Goal: Information Seeking & Learning: Compare options

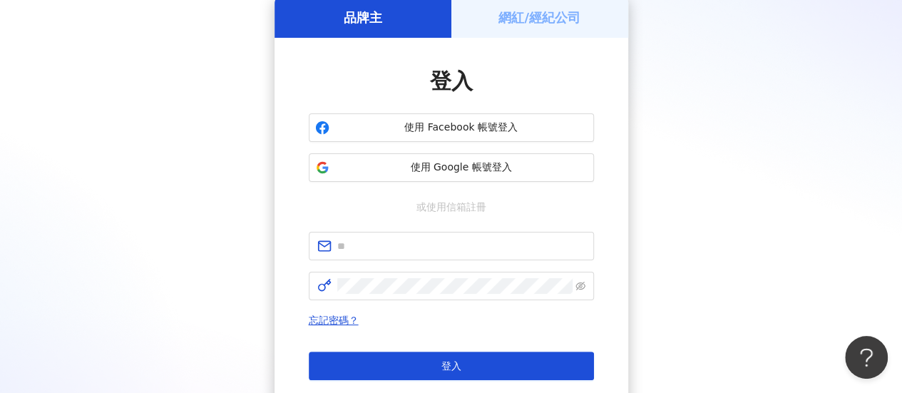
scroll to position [215, 0]
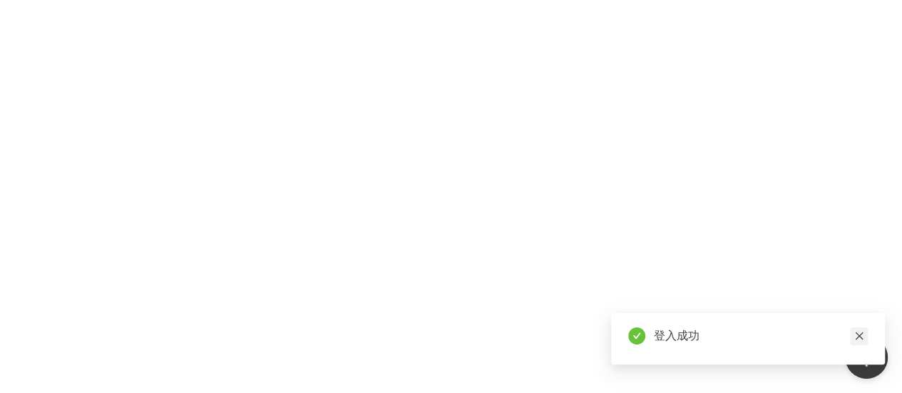
click at [854, 337] on icon "close" at bounding box center [859, 336] width 10 height 10
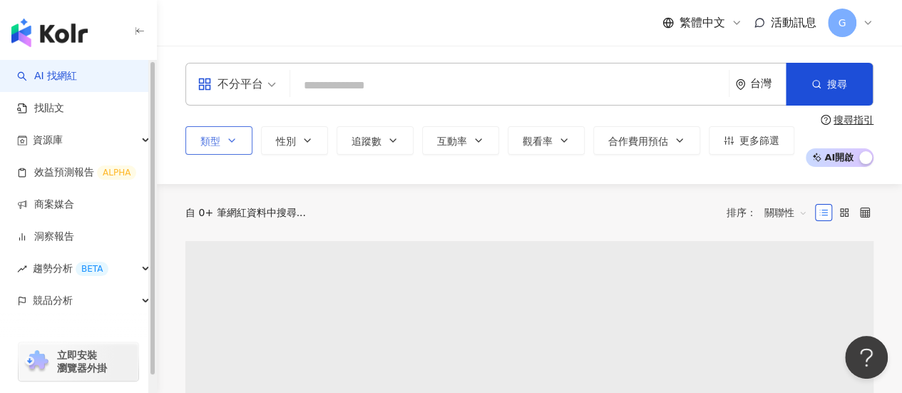
click at [226, 142] on icon "button" at bounding box center [231, 140] width 11 height 11
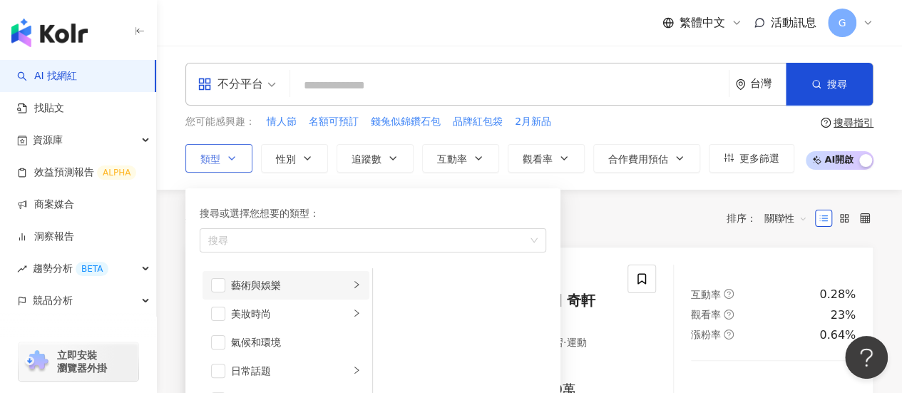
scroll to position [143, 0]
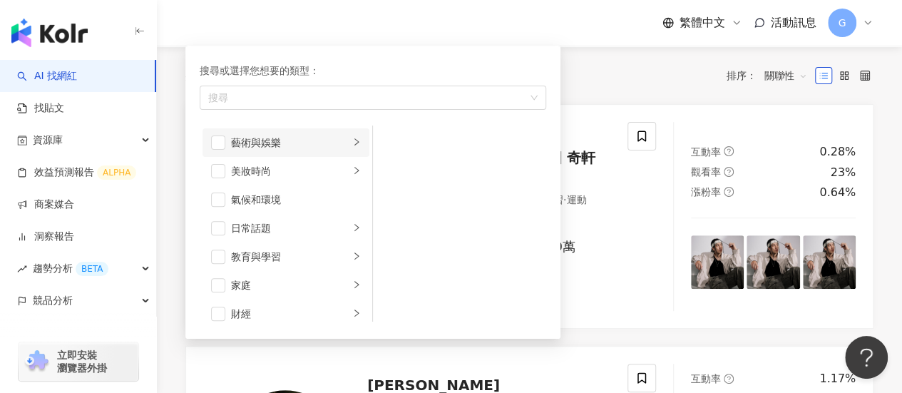
click at [352, 135] on div "button" at bounding box center [356, 142] width 9 height 14
click at [413, 199] on div "繪畫" at bounding box center [469, 200] width 131 height 16
click at [386, 21] on div "繁體中文 活動訊息 G" at bounding box center [529, 23] width 688 height 46
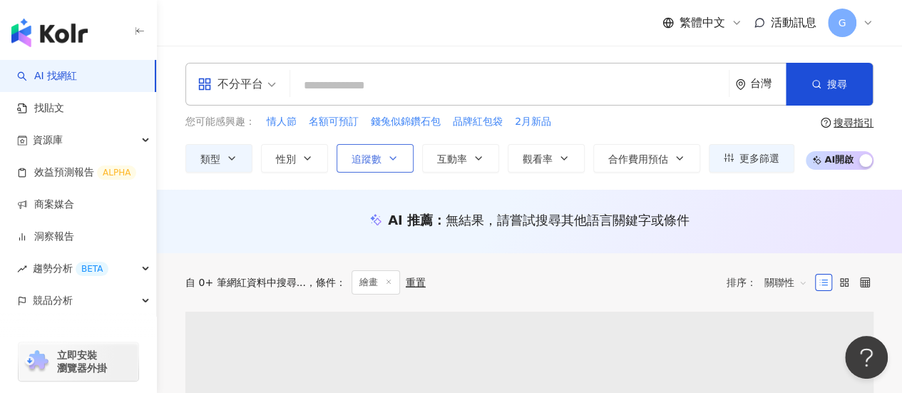
click at [367, 160] on span "追蹤數" at bounding box center [367, 158] width 30 height 11
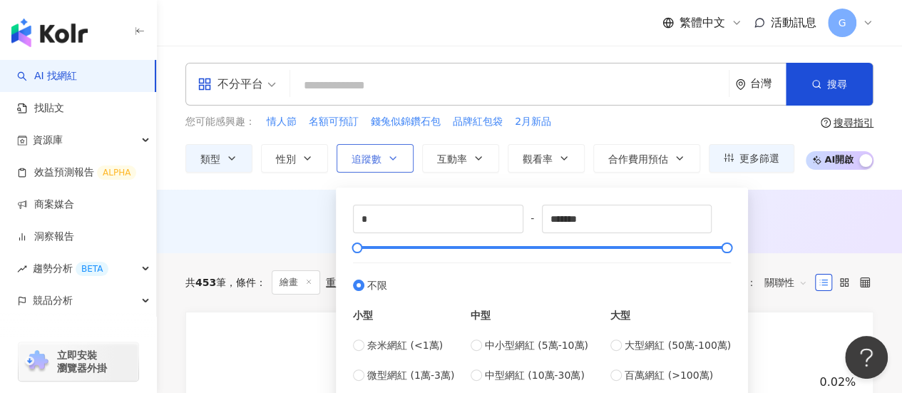
click at [397, 160] on icon "button" at bounding box center [392, 158] width 11 height 11
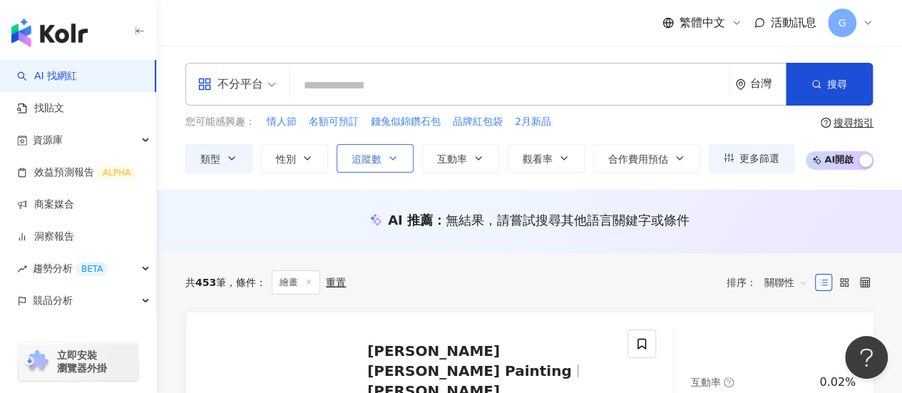
click at [397, 160] on icon "button" at bounding box center [392, 158] width 11 height 11
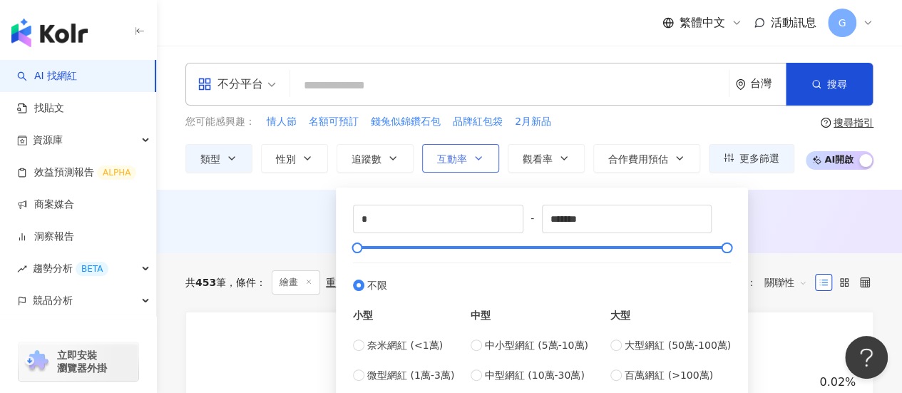
click at [458, 163] on span "互動率" at bounding box center [452, 158] width 30 height 11
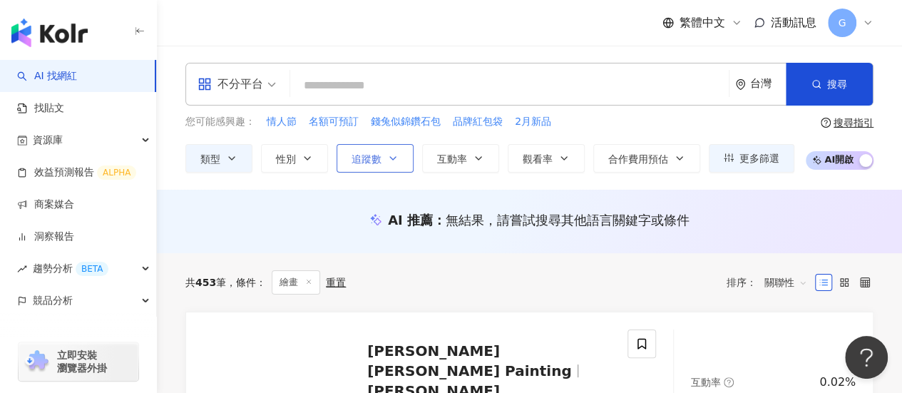
click at [387, 153] on icon "button" at bounding box center [392, 158] width 11 height 11
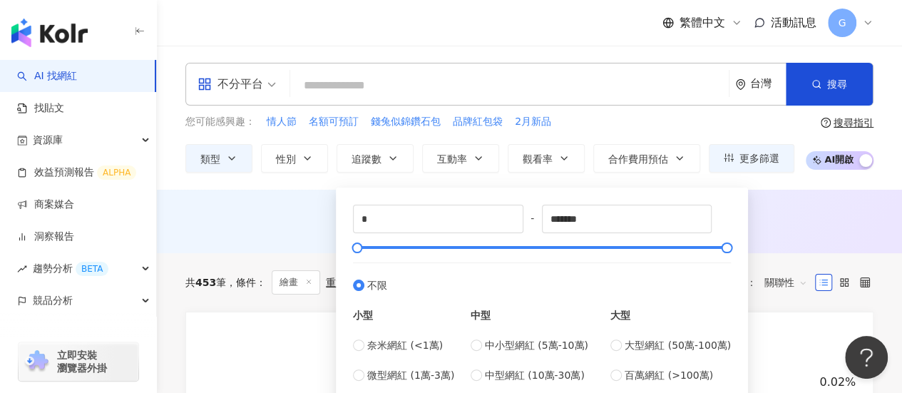
click at [308, 44] on div "繁體中文 活動訊息 G" at bounding box center [529, 23] width 688 height 46
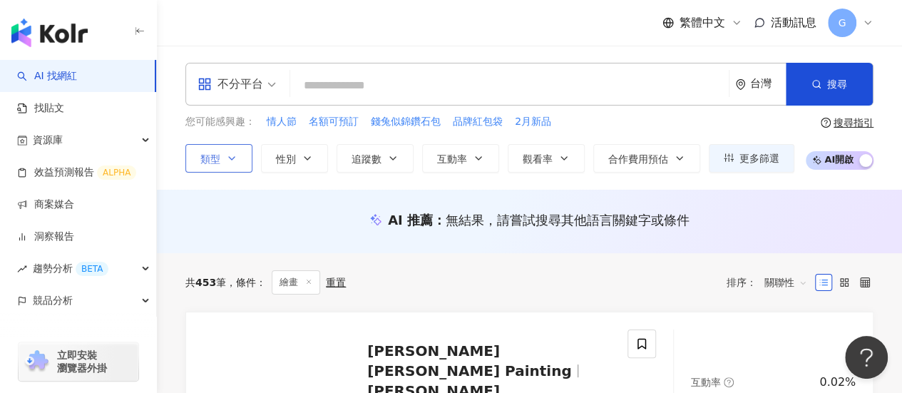
click at [221, 153] on button "類型" at bounding box center [218, 158] width 67 height 29
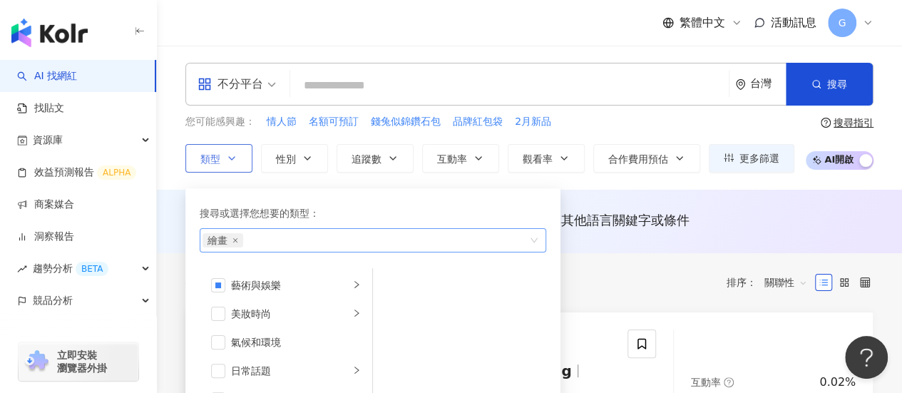
scroll to position [71, 0]
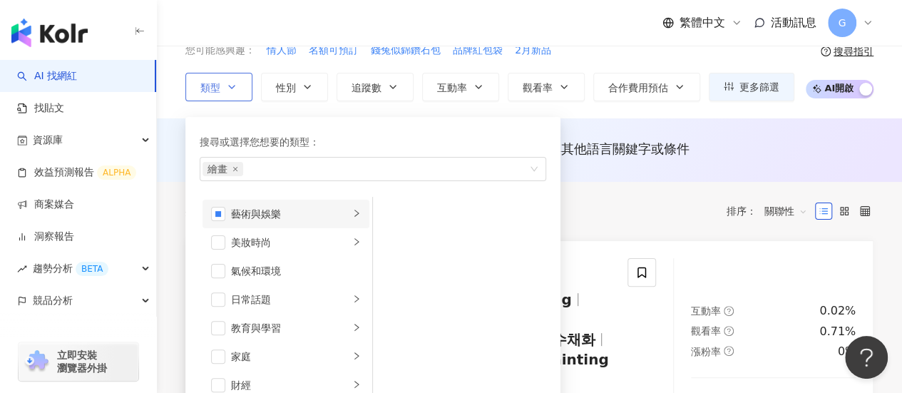
click at [352, 215] on icon "right" at bounding box center [356, 213] width 9 height 9
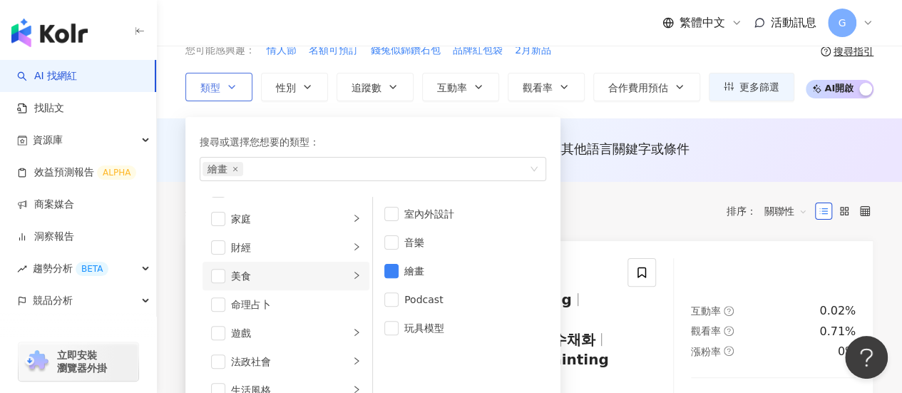
scroll to position [0, 0]
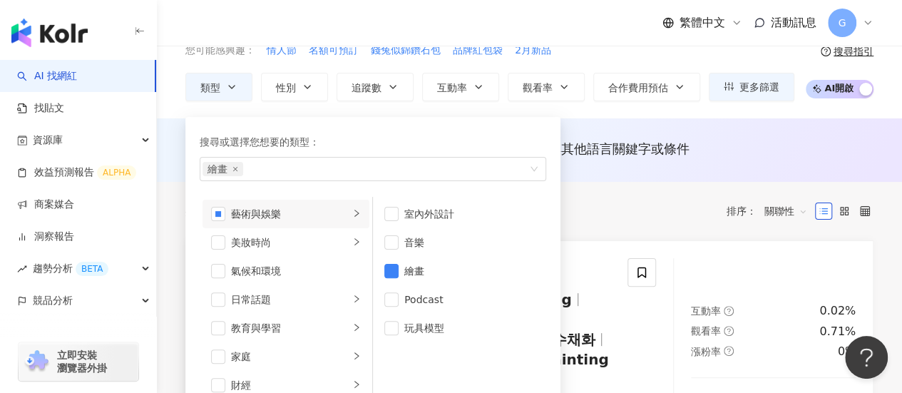
click at [558, 28] on div "繁體中文 活動訊息 G" at bounding box center [529, 23] width 688 height 46
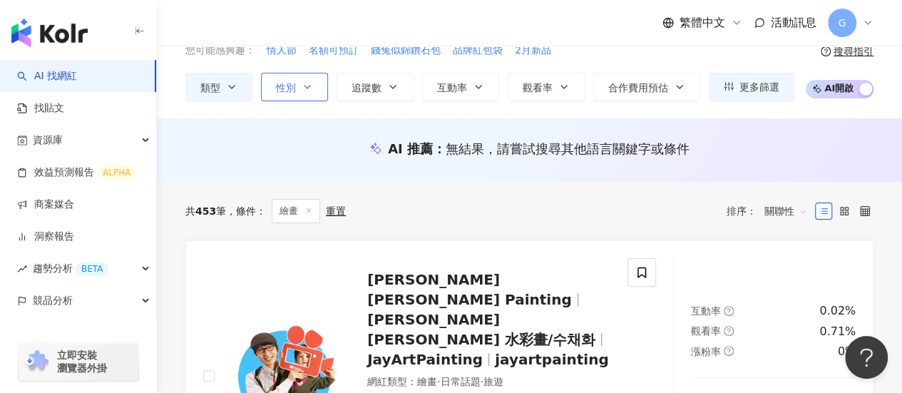
click at [313, 91] on button "性別" at bounding box center [294, 87] width 67 height 29
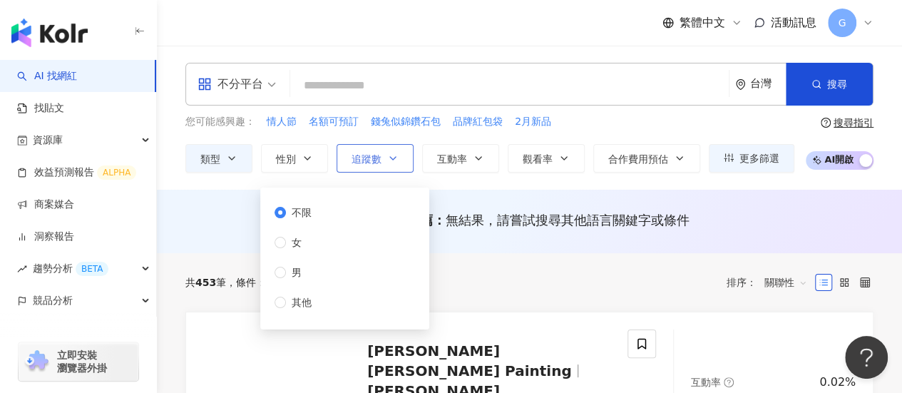
click at [387, 167] on button "追蹤數" at bounding box center [375, 158] width 77 height 29
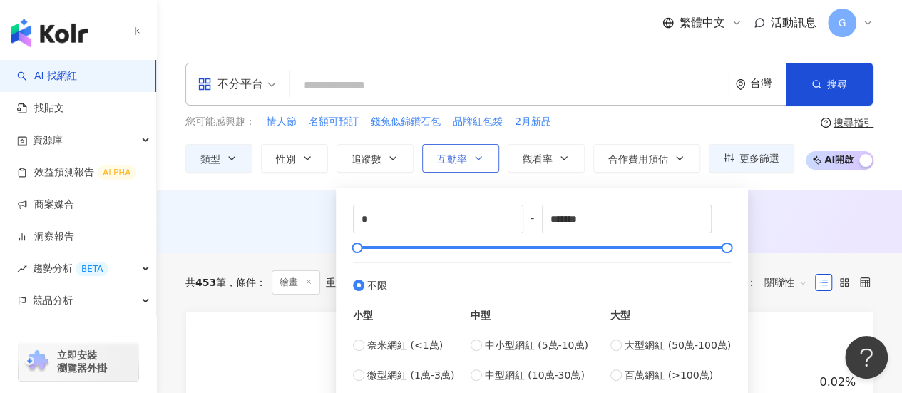
click at [476, 156] on icon "button" at bounding box center [478, 158] width 11 height 11
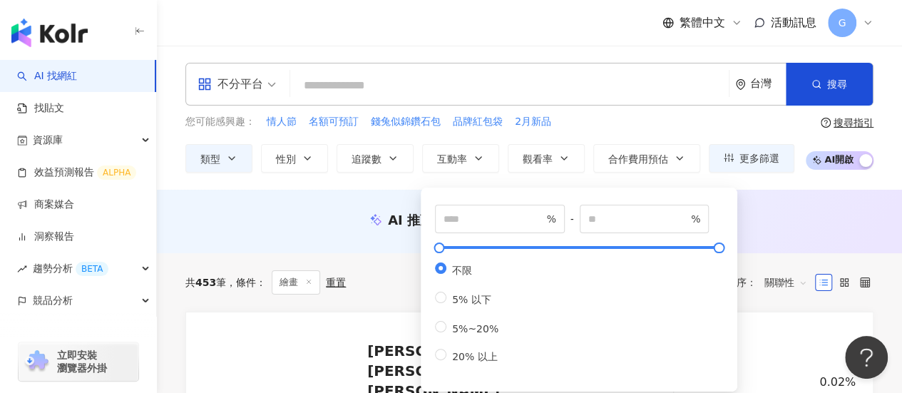
scroll to position [143, 0]
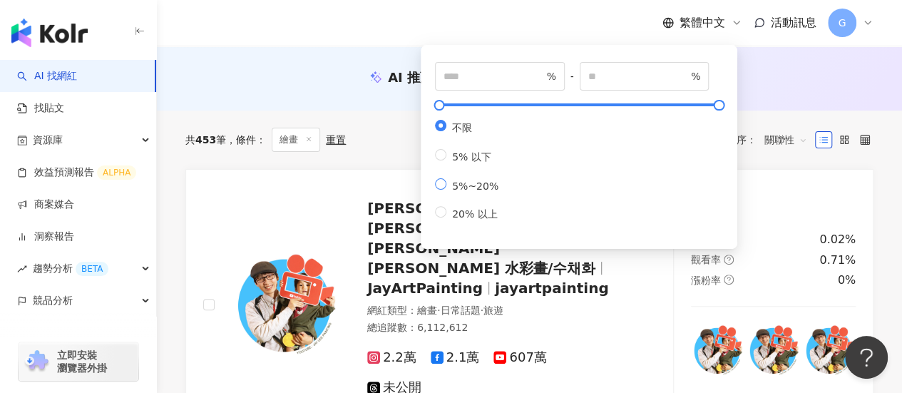
click at [481, 192] on span "5%~20%" at bounding box center [475, 185] width 58 height 11
type input "*"
type input "**"
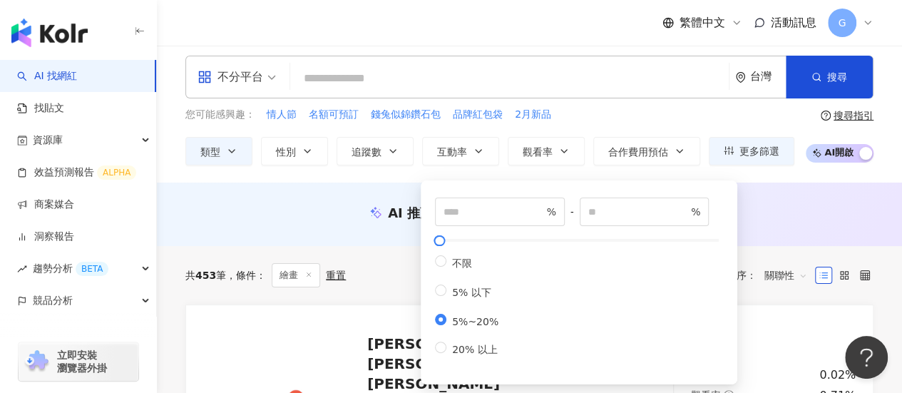
scroll to position [0, 0]
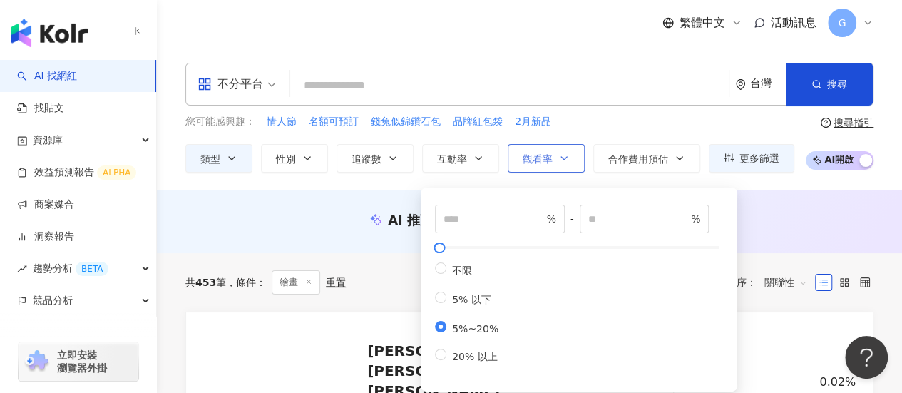
click at [538, 163] on span "觀看率" at bounding box center [538, 158] width 30 height 11
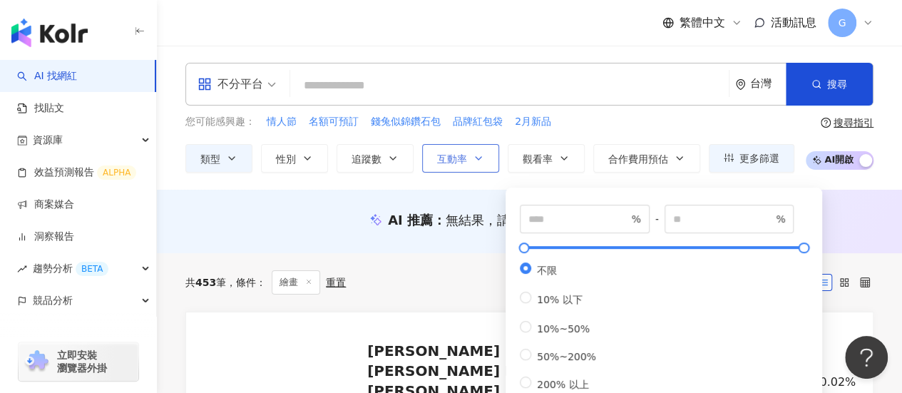
click at [486, 161] on button "互動率" at bounding box center [460, 158] width 77 height 29
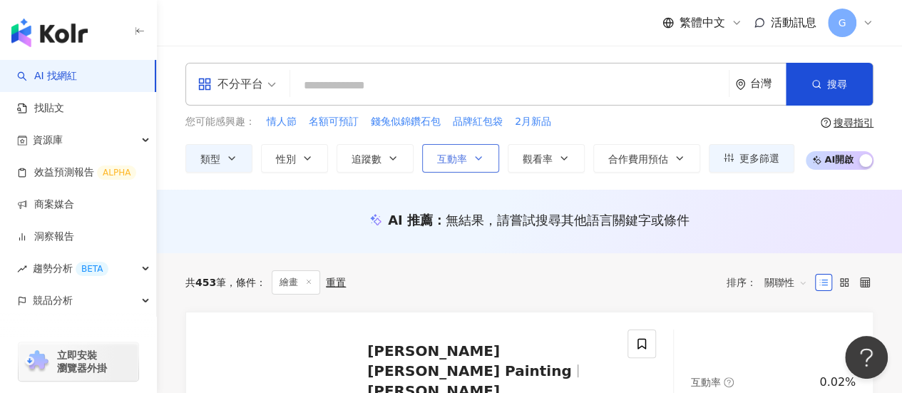
click at [486, 161] on button "互動率" at bounding box center [460, 158] width 77 height 29
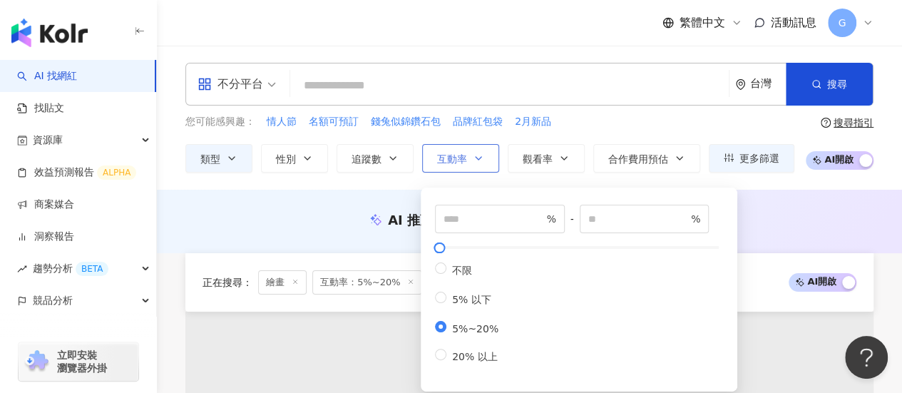
click at [486, 161] on button "互動率" at bounding box center [460, 158] width 77 height 29
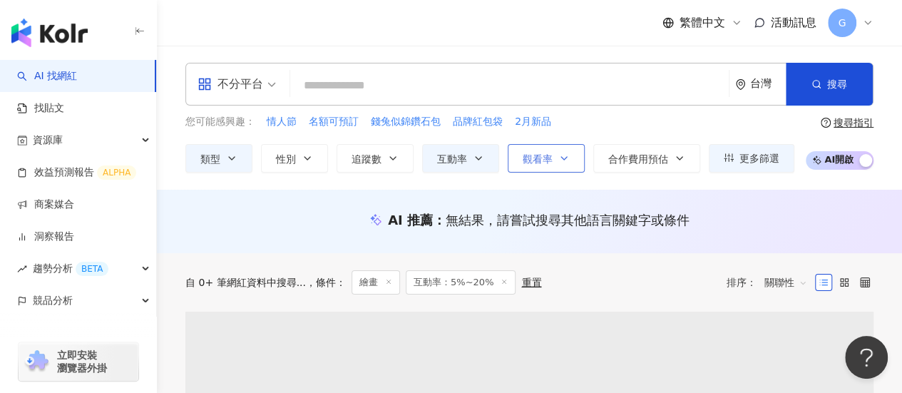
click at [513, 44] on div "繁體中文 活動訊息 G" at bounding box center [529, 23] width 688 height 46
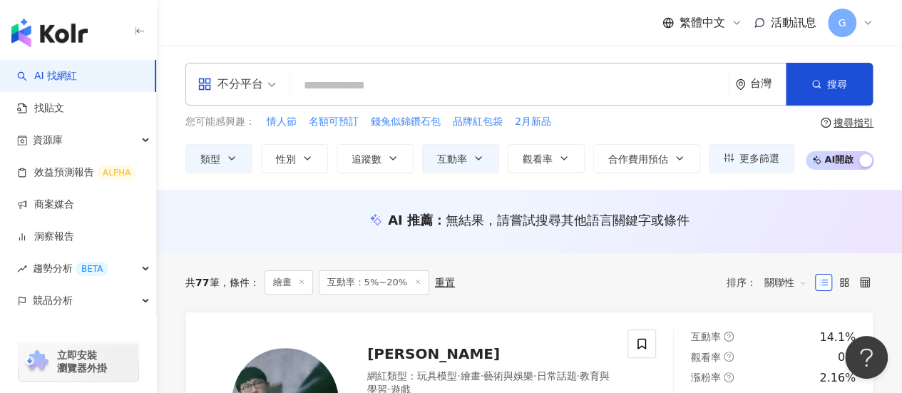
click at [797, 286] on span "關聯性" at bounding box center [785, 282] width 43 height 23
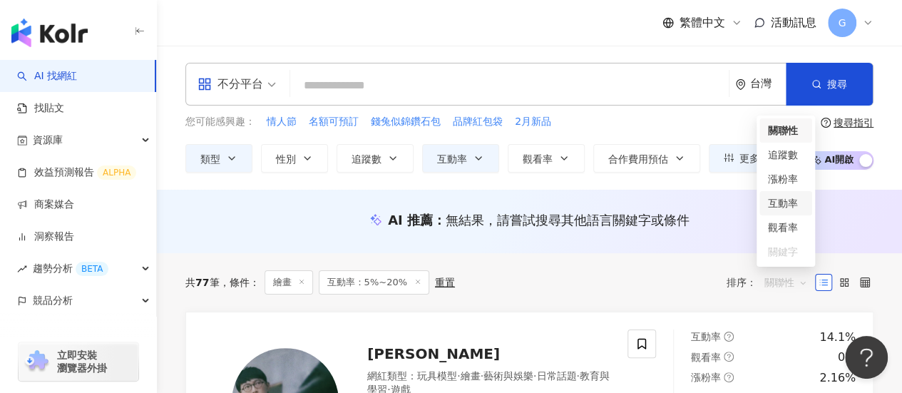
click at [790, 202] on div "互動率" at bounding box center [786, 203] width 36 height 16
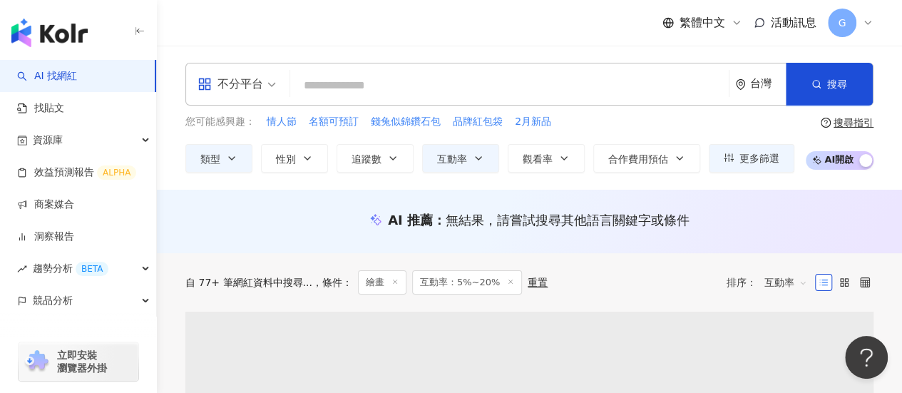
click at [790, 281] on span "互動率" at bounding box center [785, 282] width 43 height 23
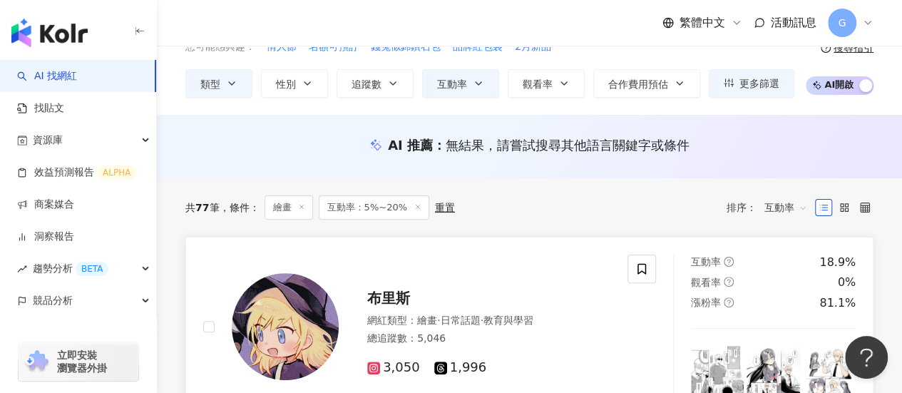
scroll to position [71, 0]
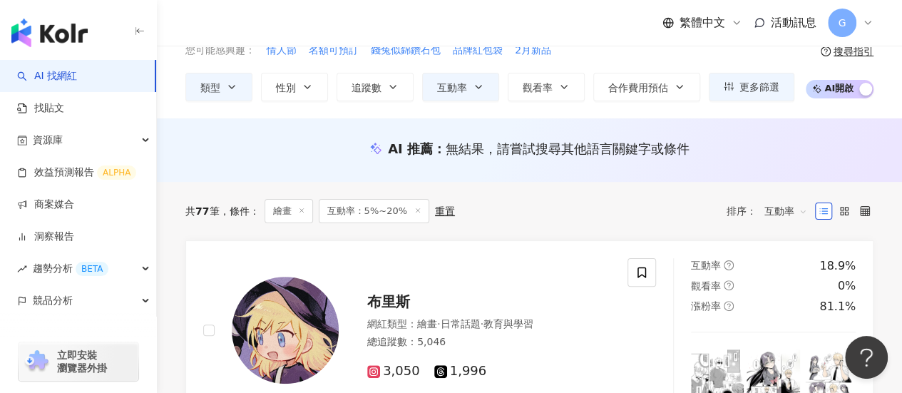
click at [772, 220] on span "互動率" at bounding box center [785, 211] width 43 height 23
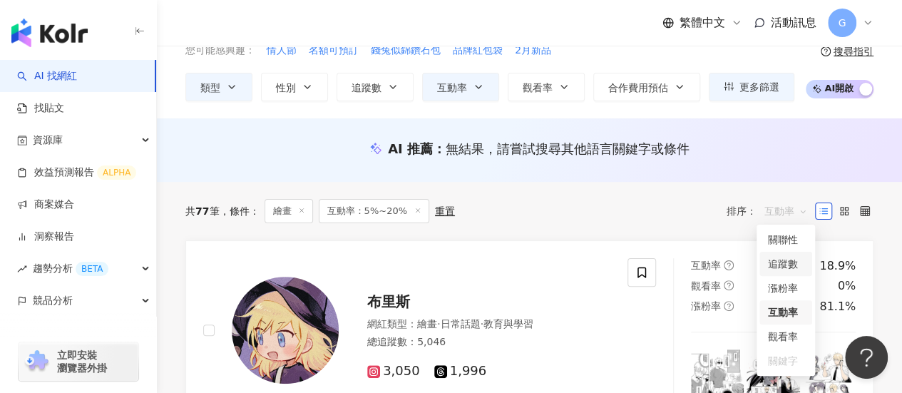
click at [779, 265] on div "追蹤數" at bounding box center [786, 264] width 36 height 16
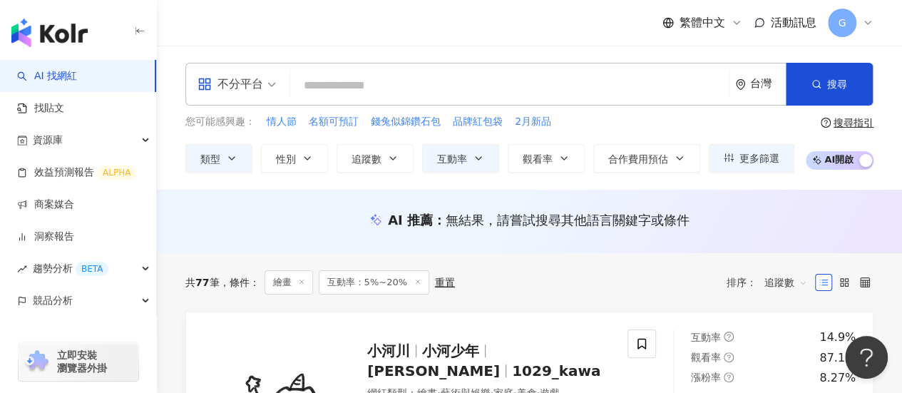
click at [395, 87] on input "search" at bounding box center [509, 85] width 427 height 27
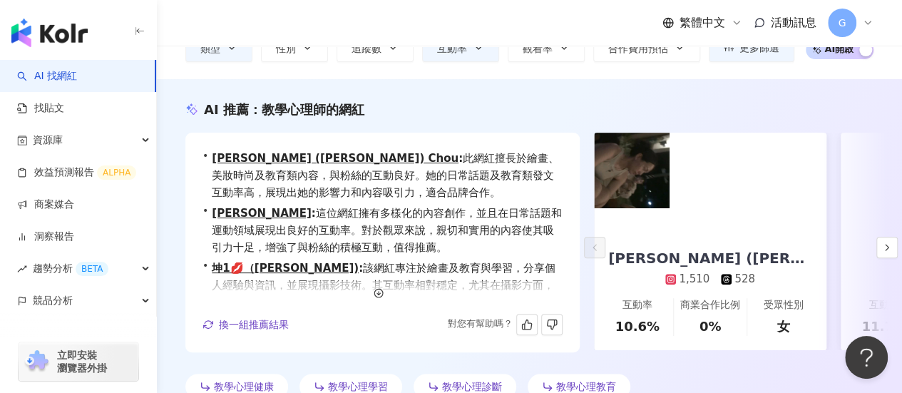
scroll to position [143, 0]
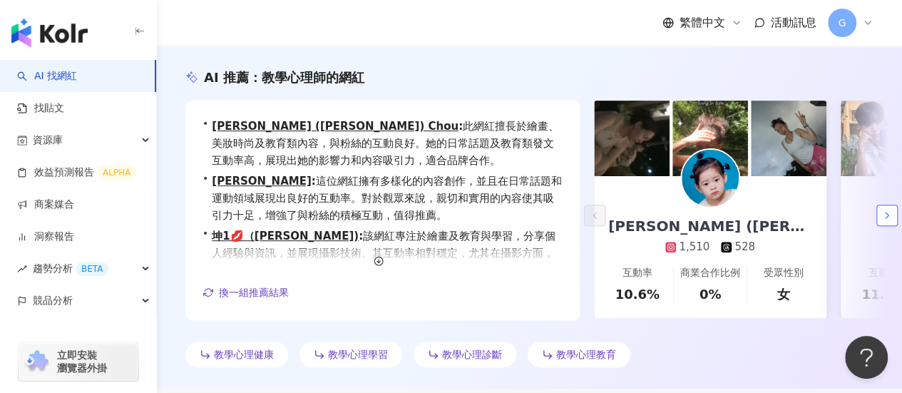
type input "**"
click at [884, 213] on icon "button" at bounding box center [886, 215] width 11 height 11
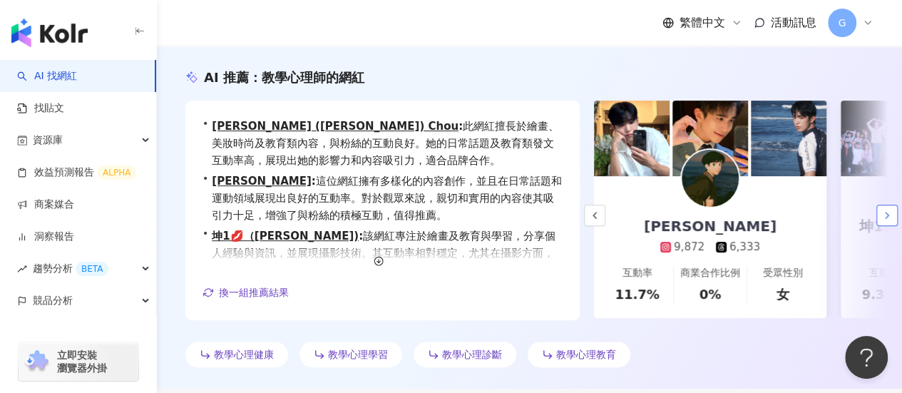
click at [884, 213] on icon "button" at bounding box center [886, 215] width 11 height 11
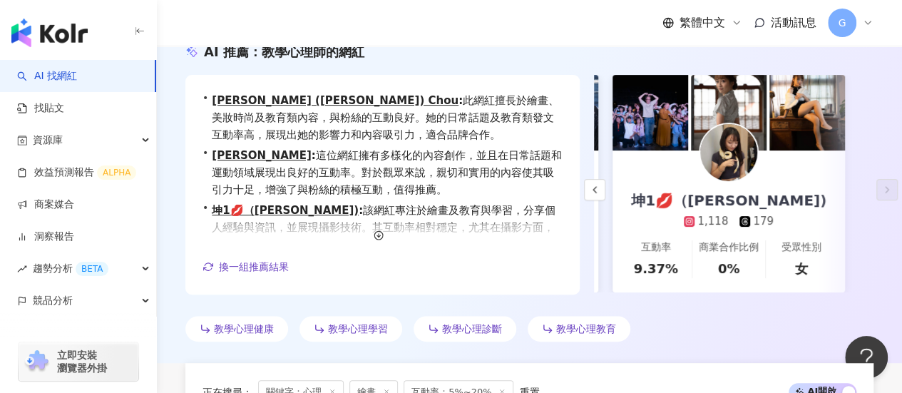
scroll to position [0, 0]
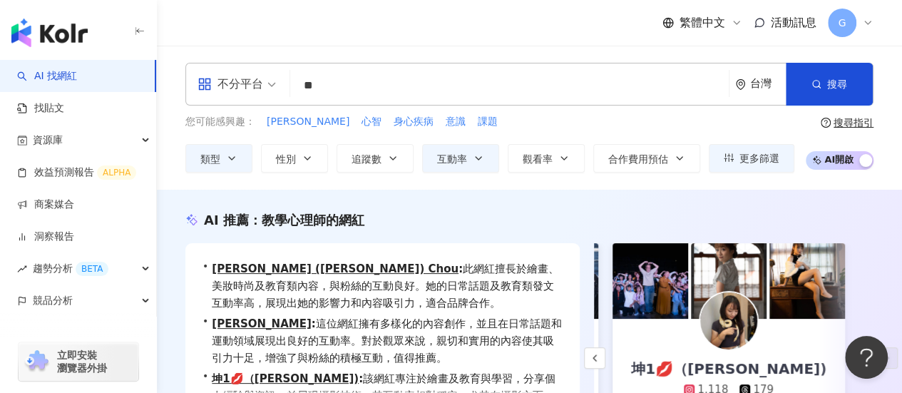
click at [269, 77] on span "不分平台" at bounding box center [237, 84] width 78 height 23
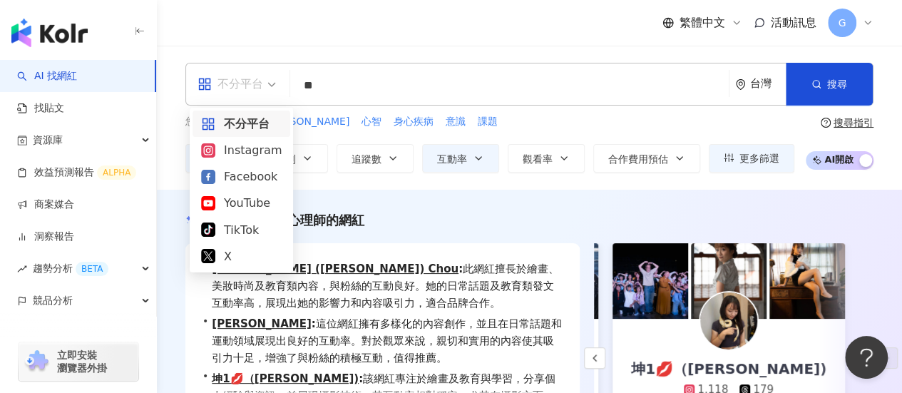
click at [269, 77] on span "不分平台" at bounding box center [237, 84] width 78 height 23
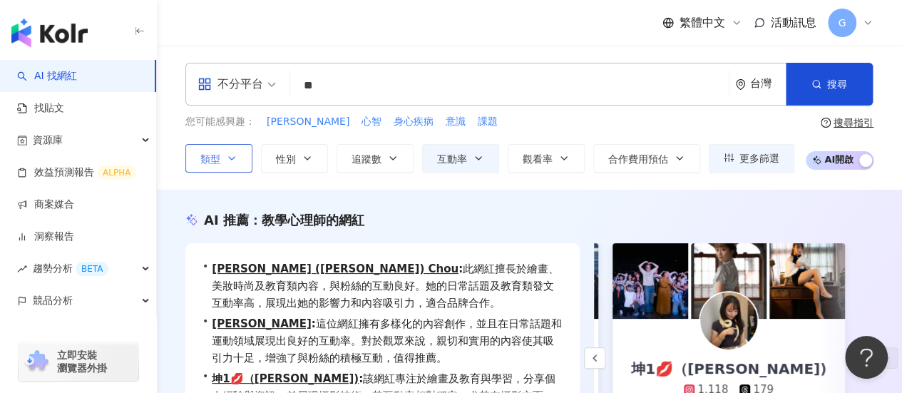
click at [227, 163] on icon "button" at bounding box center [231, 158] width 11 height 11
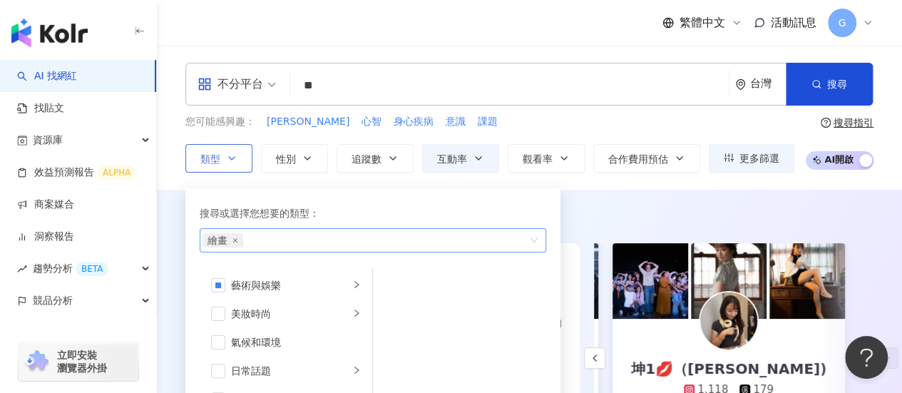
click at [287, 244] on div "繪畫" at bounding box center [366, 240] width 326 height 14
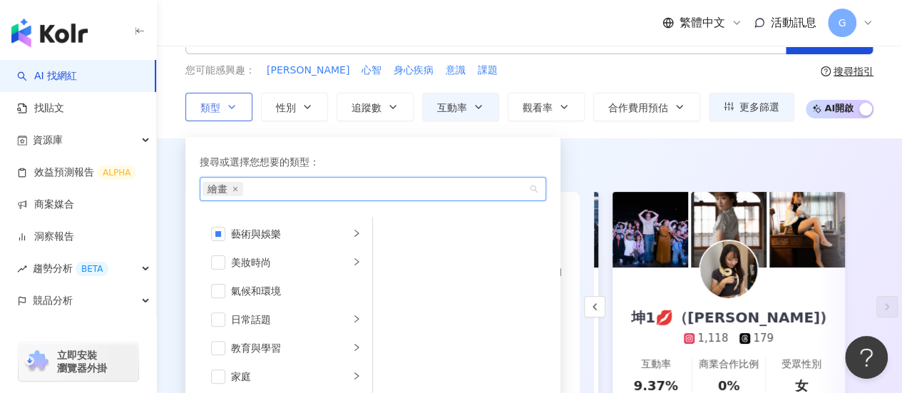
scroll to position [214, 0]
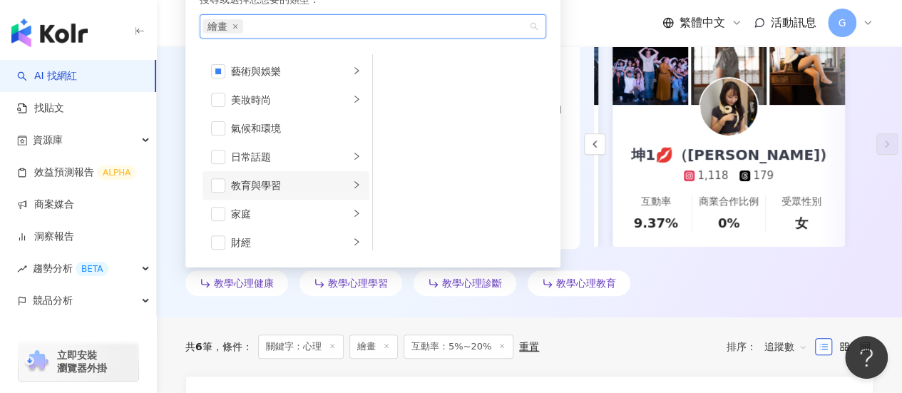
click at [339, 192] on li "教育與學習" at bounding box center [286, 185] width 167 height 29
click at [339, 218] on li "家庭" at bounding box center [286, 214] width 167 height 29
click at [337, 237] on div "財經" at bounding box center [290, 243] width 118 height 16
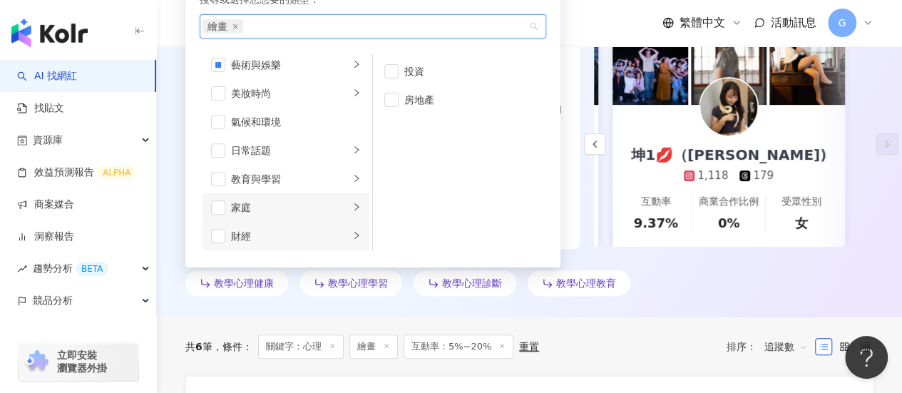
click at [328, 205] on div "家庭" at bounding box center [290, 208] width 118 height 16
click at [613, 182] on link "坤1💋（Tiffany) 1,118 179 互動率 9.37% 商業合作比例 0% 受眾性別 女" at bounding box center [729, 176] width 232 height 142
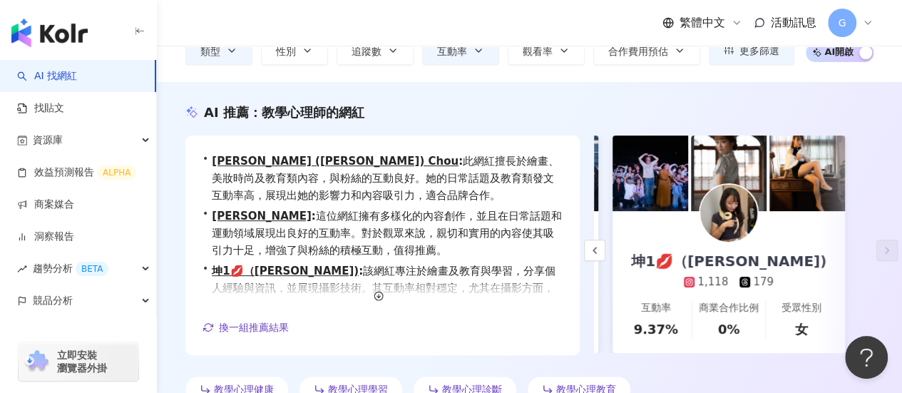
scroll to position [214, 0]
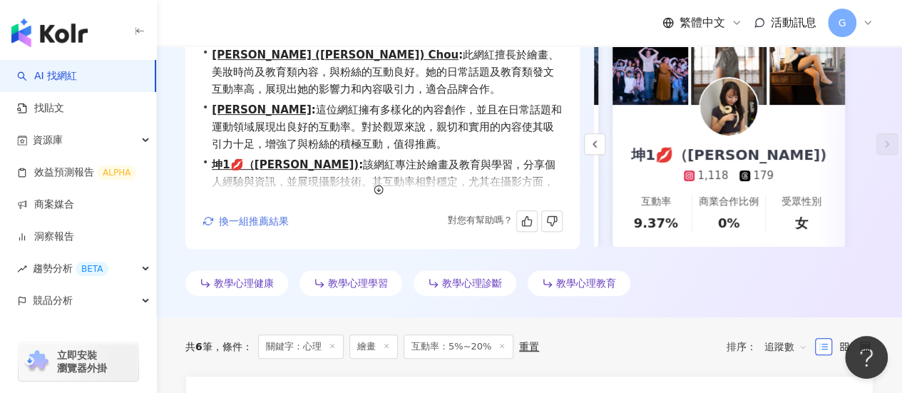
click at [280, 215] on span "換一組推薦結果" at bounding box center [254, 220] width 70 height 11
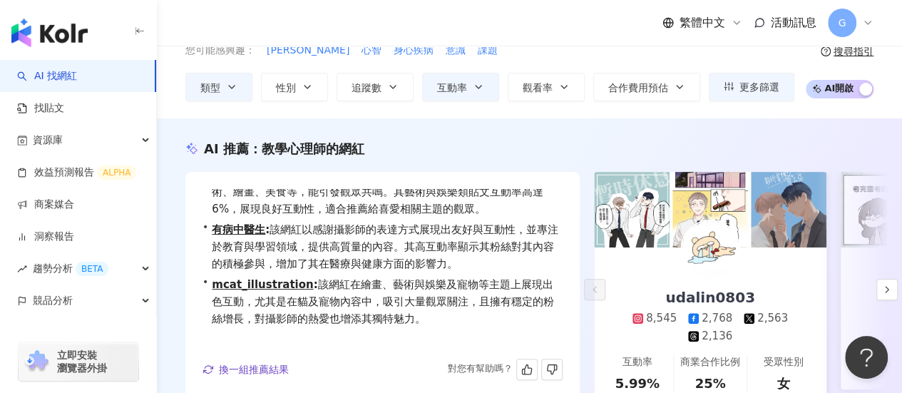
scroll to position [35, 0]
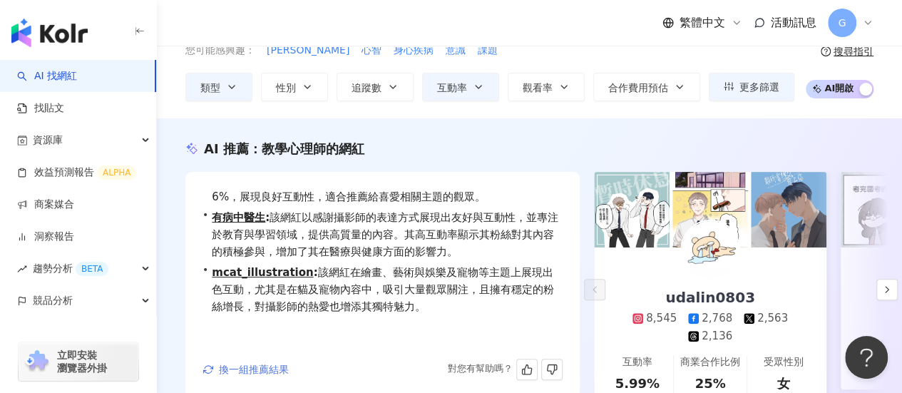
click at [265, 372] on span "換一組推薦結果" at bounding box center [254, 369] width 70 height 11
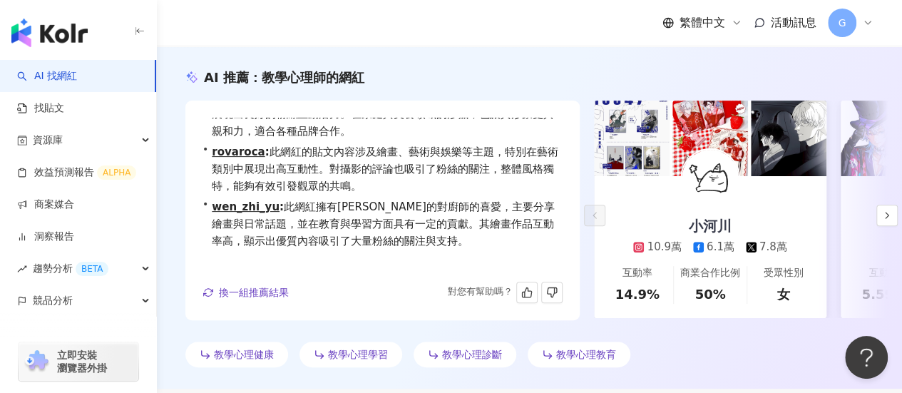
scroll to position [52, 0]
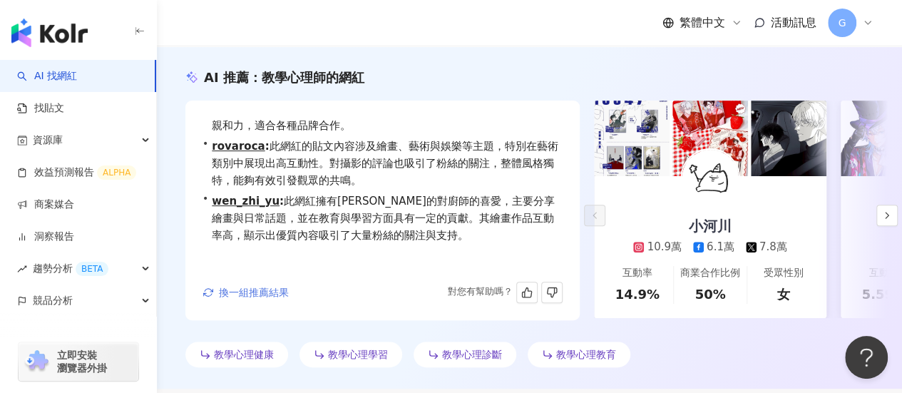
click at [265, 292] on span "換一組推薦結果" at bounding box center [254, 292] width 70 height 11
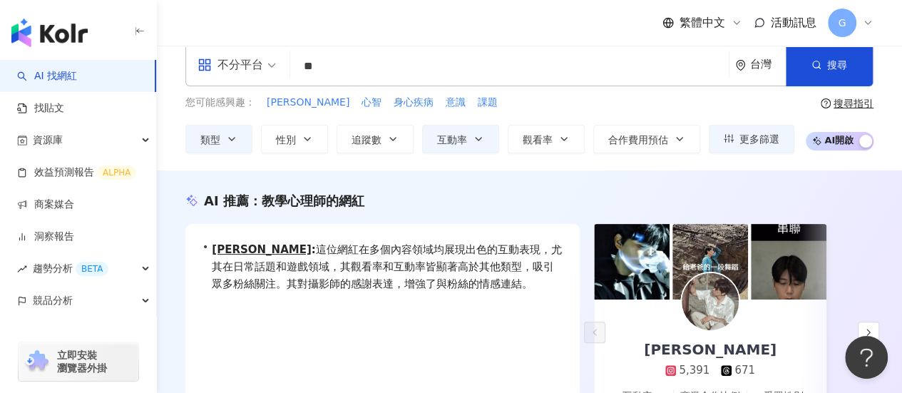
scroll to position [0, 0]
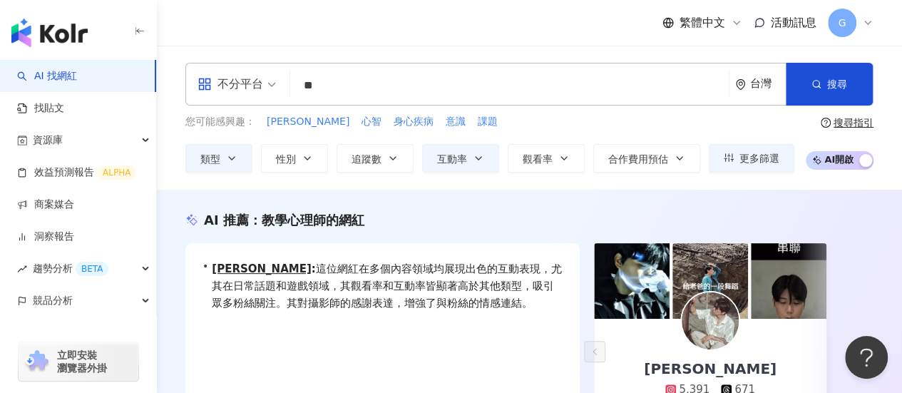
click at [345, 85] on input "**" at bounding box center [509, 85] width 427 height 27
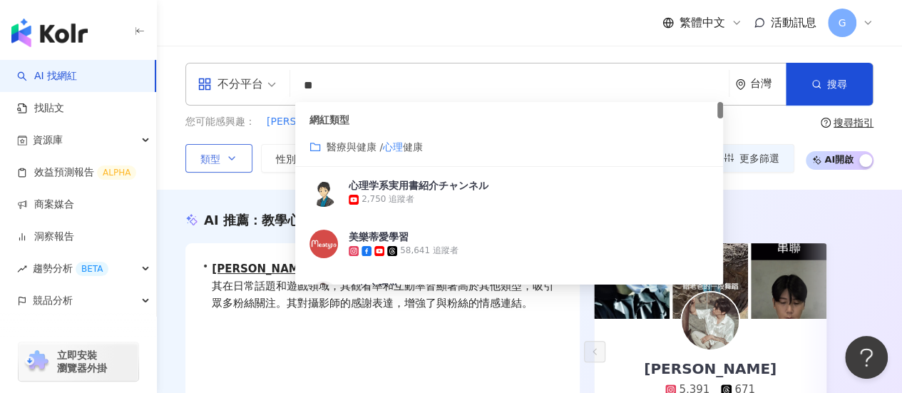
click at [248, 159] on button "類型" at bounding box center [218, 158] width 67 height 29
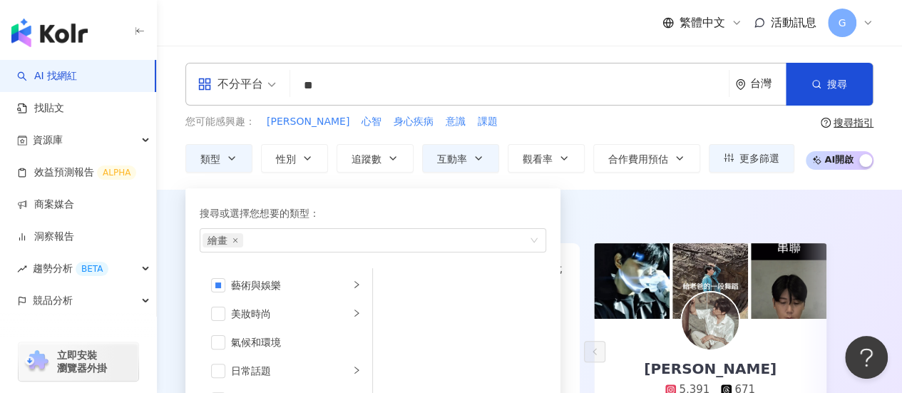
click at [257, 85] on div "不分平台" at bounding box center [231, 84] width 66 height 23
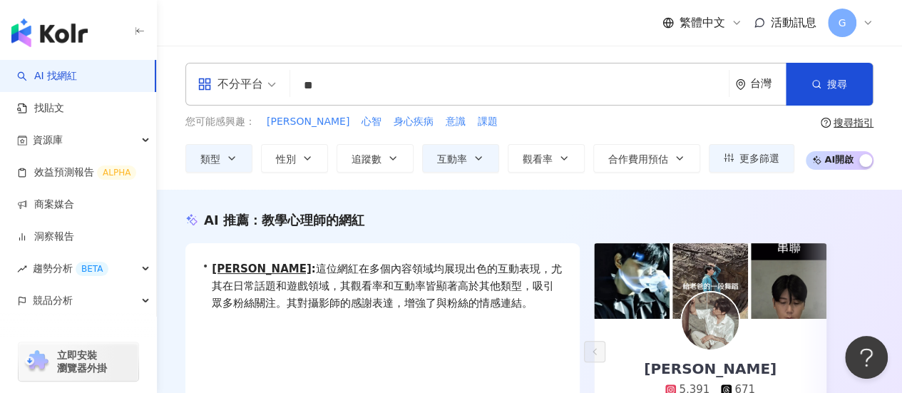
click at [262, 39] on div "繁體中文 活動訊息 G" at bounding box center [529, 23] width 688 height 46
click at [254, 104] on span at bounding box center [237, 83] width 78 height 41
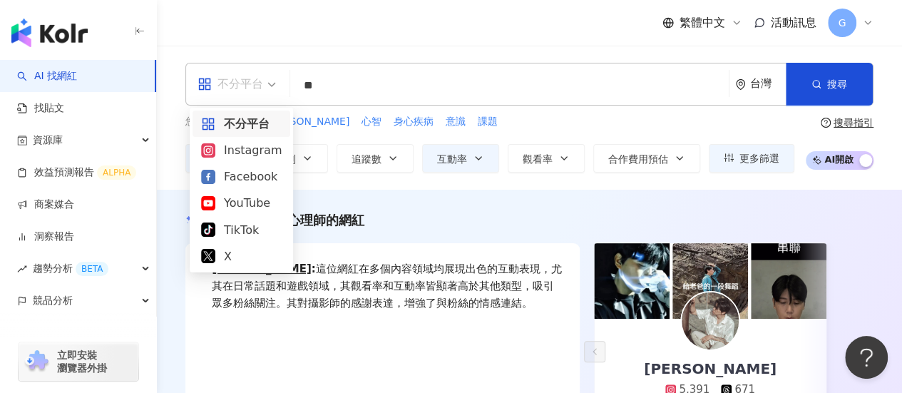
click at [254, 96] on span at bounding box center [237, 83] width 78 height 41
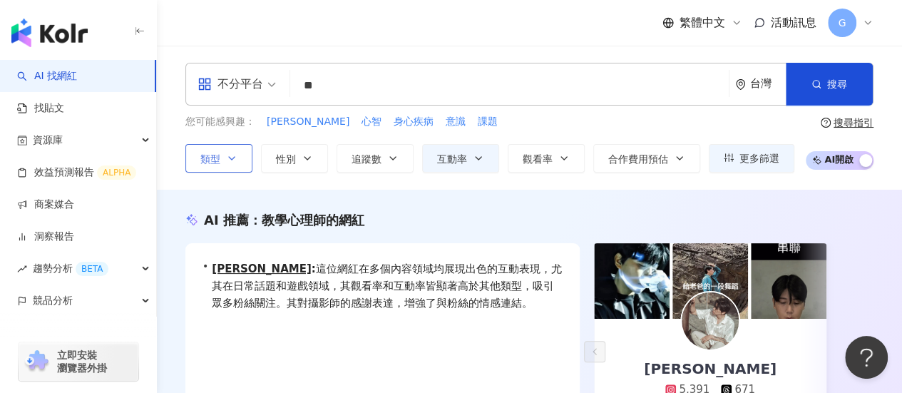
click at [238, 148] on button "類型" at bounding box center [218, 158] width 67 height 29
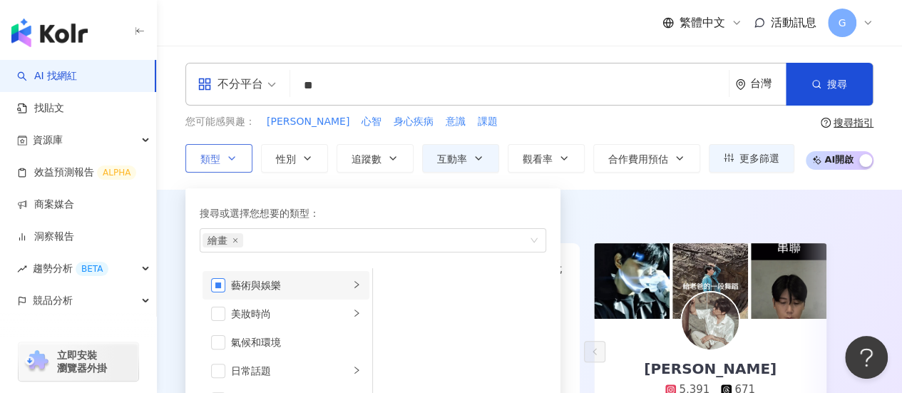
click at [217, 283] on span "button" at bounding box center [218, 285] width 14 height 14
click at [221, 283] on span "button" at bounding box center [218, 285] width 14 height 14
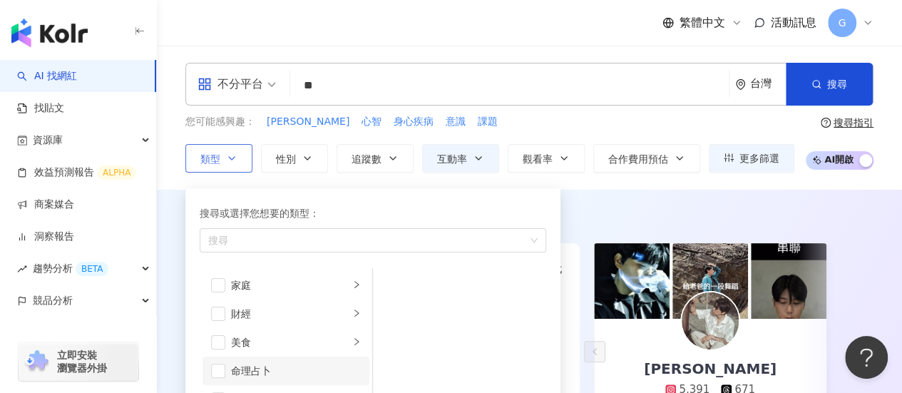
click at [351, 371] on li "命理占卜" at bounding box center [286, 371] width 167 height 29
click at [351, 370] on li "命理占卜" at bounding box center [286, 371] width 167 height 29
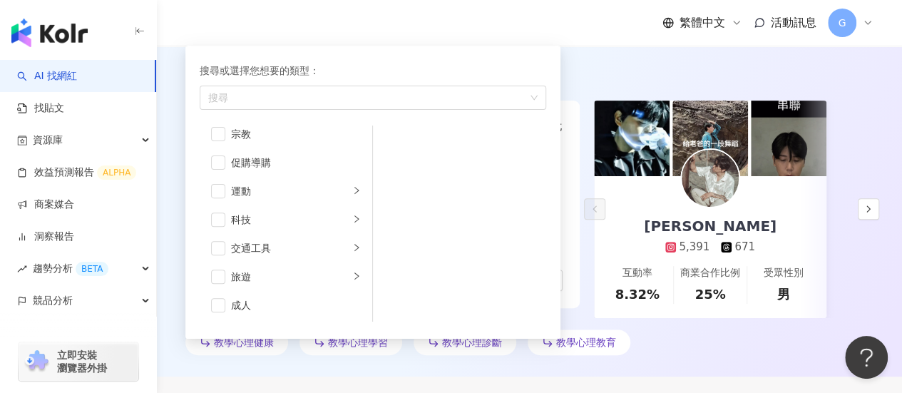
scroll to position [0, 0]
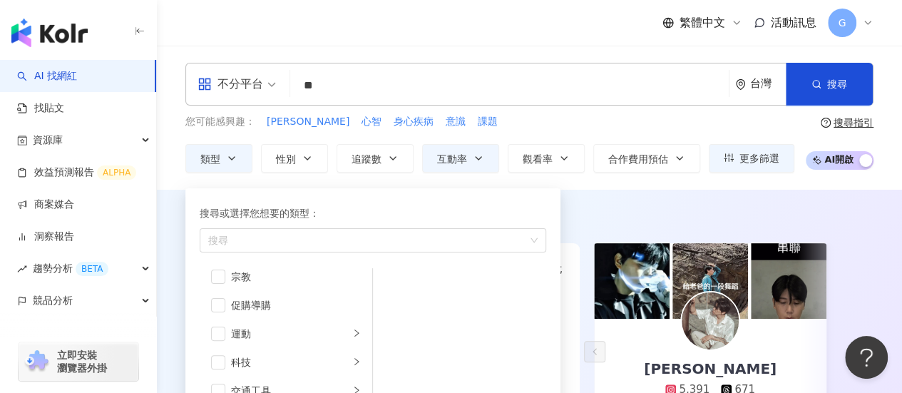
click at [461, 44] on div "繁體中文 活動訊息 G" at bounding box center [529, 23] width 688 height 46
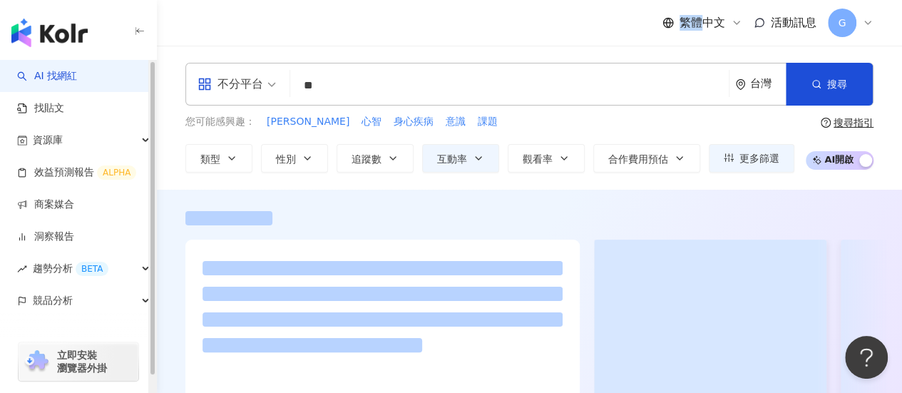
click at [265, 88] on span "不分平台" at bounding box center [237, 84] width 78 height 23
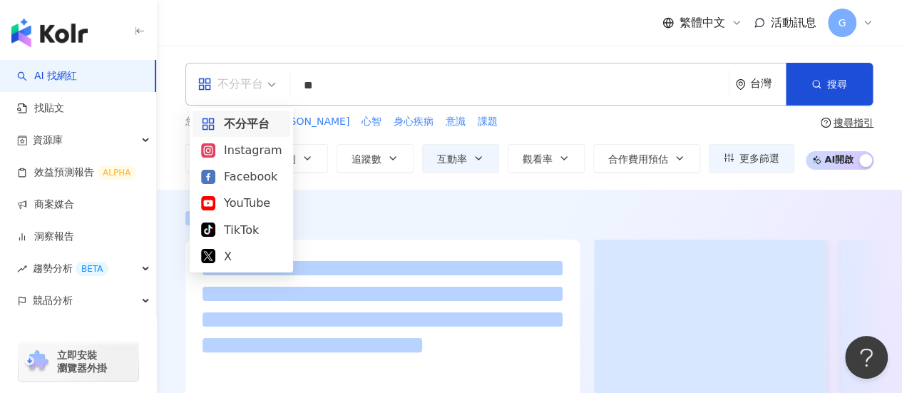
click at [265, 88] on span "不分平台" at bounding box center [237, 84] width 78 height 23
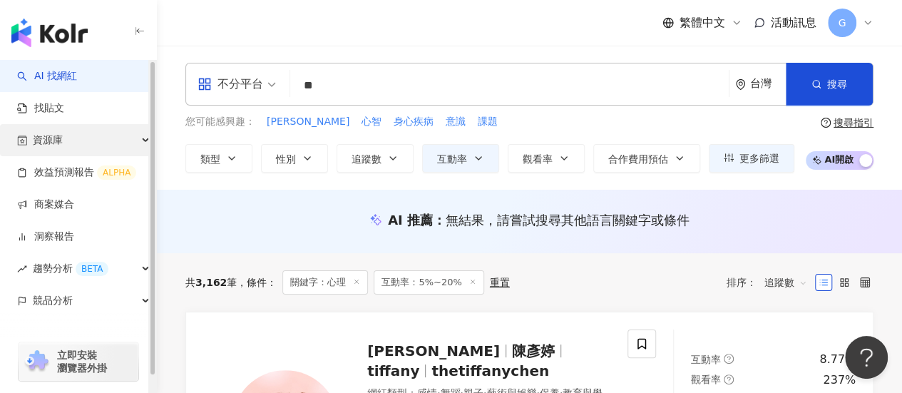
click at [98, 135] on div "資源庫" at bounding box center [78, 140] width 156 height 32
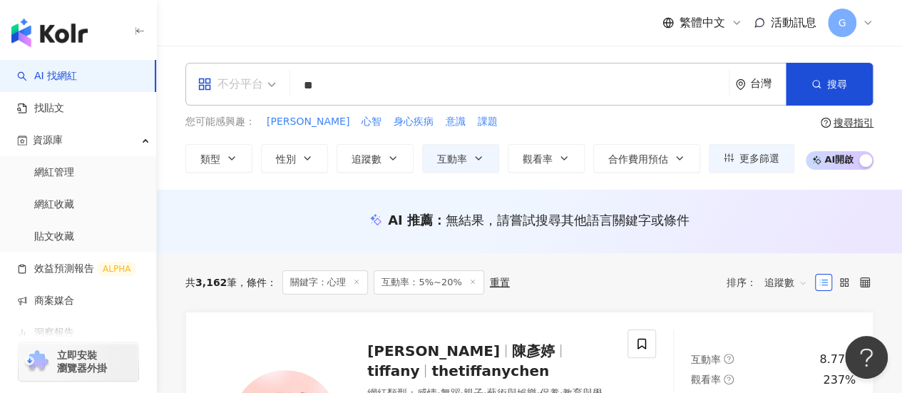
click at [260, 83] on div "不分平台" at bounding box center [231, 84] width 66 height 23
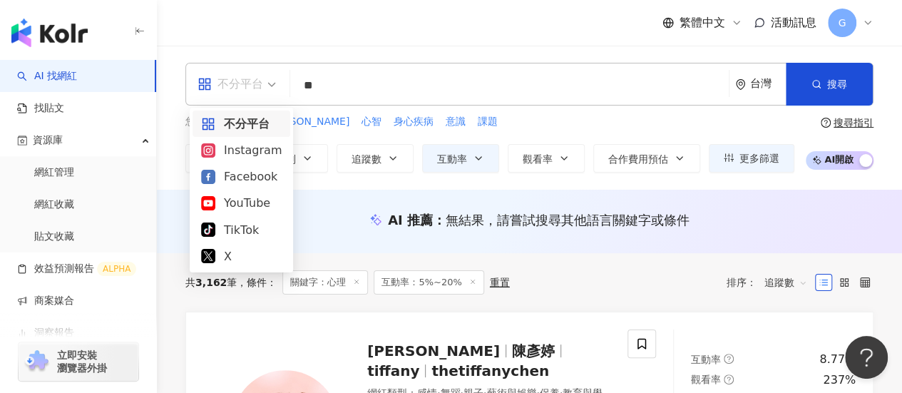
click at [240, 91] on div "不分平台" at bounding box center [231, 84] width 66 height 23
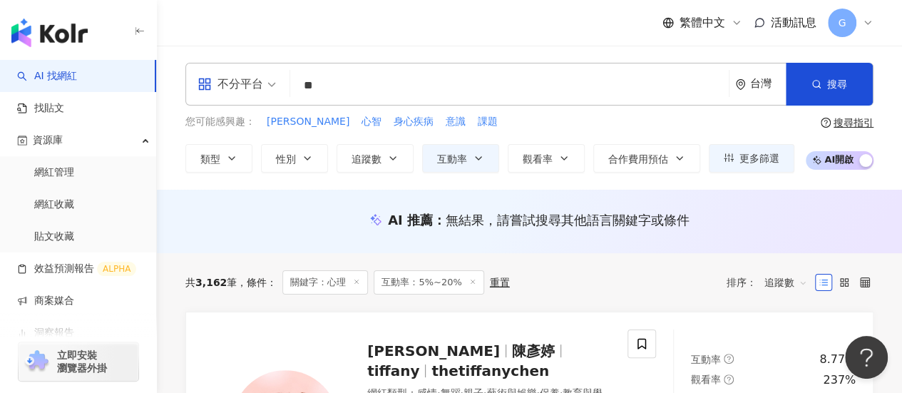
click at [341, 90] on input "**" at bounding box center [509, 85] width 427 height 27
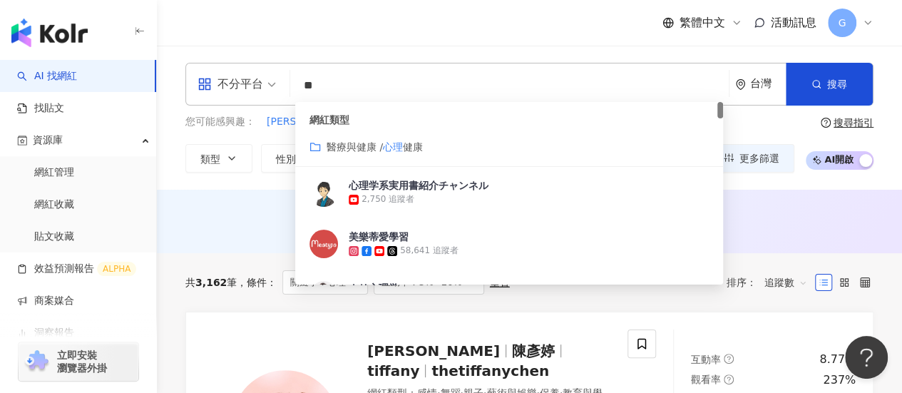
click at [302, 46] on div "不分平台 ** 台灣 搜尋 customizedTag 179158d5-6201-41d4-970c-7dea4bde5a08 網紅類型 醫療與健康 / 心…" at bounding box center [529, 118] width 745 height 144
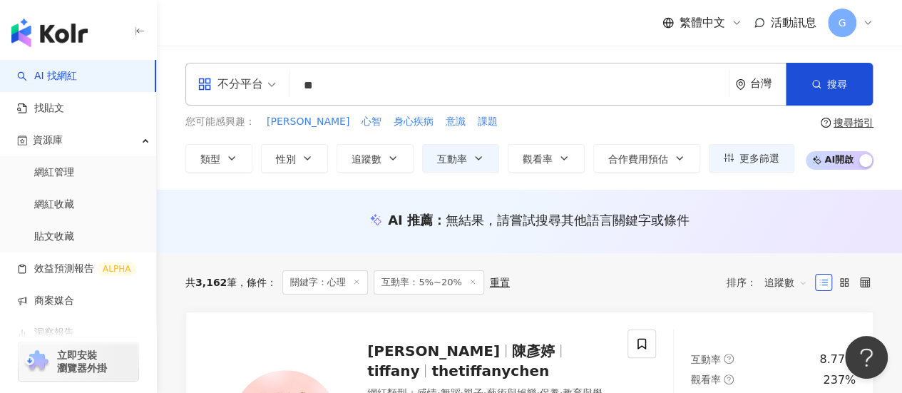
click at [469, 280] on icon at bounding box center [472, 281] width 7 height 7
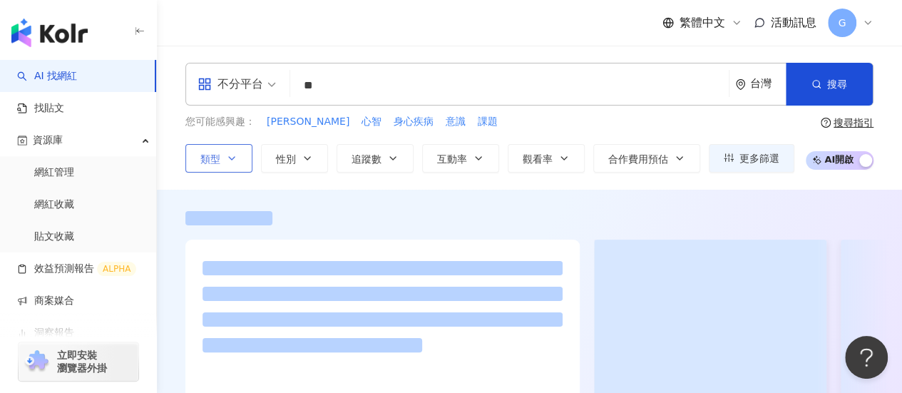
click at [230, 155] on icon "button" at bounding box center [231, 158] width 11 height 11
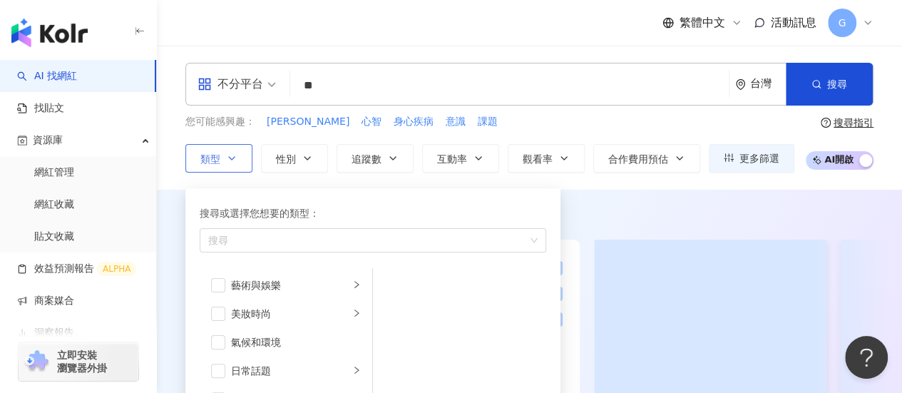
click at [232, 155] on icon "button" at bounding box center [231, 158] width 11 height 11
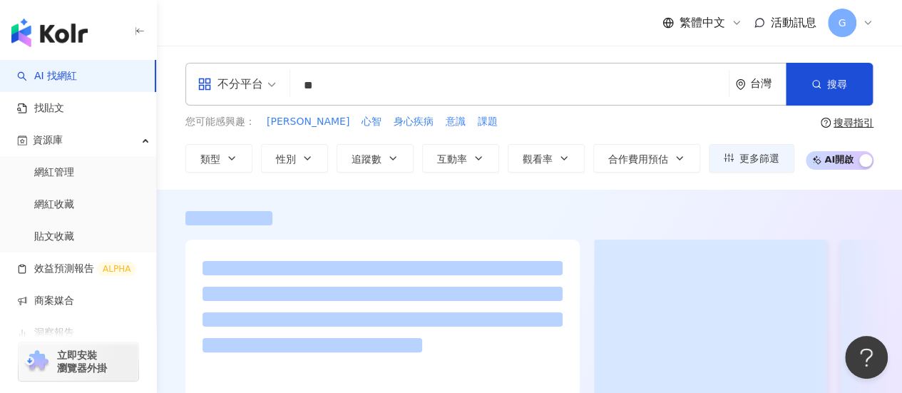
click at [823, 83] on button "搜尋" at bounding box center [829, 84] width 87 height 43
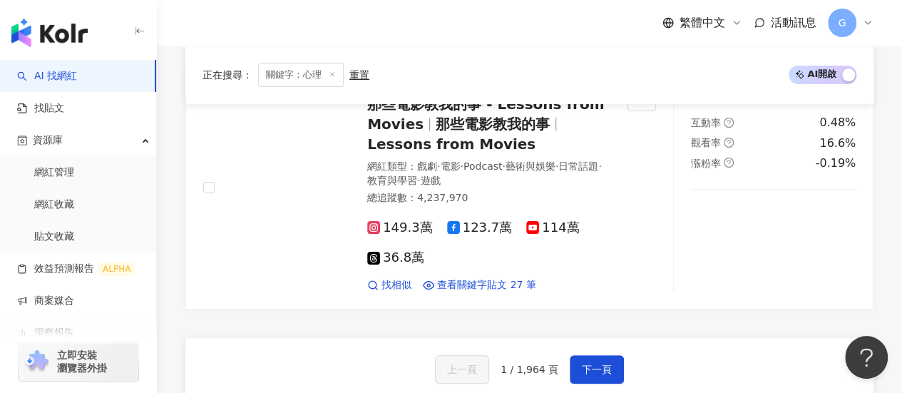
scroll to position [2853, 0]
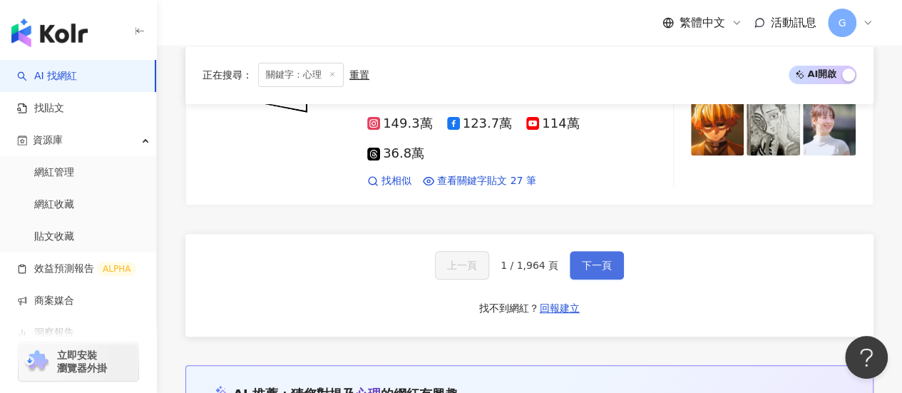
click at [608, 260] on span "下一頁" at bounding box center [597, 265] width 30 height 11
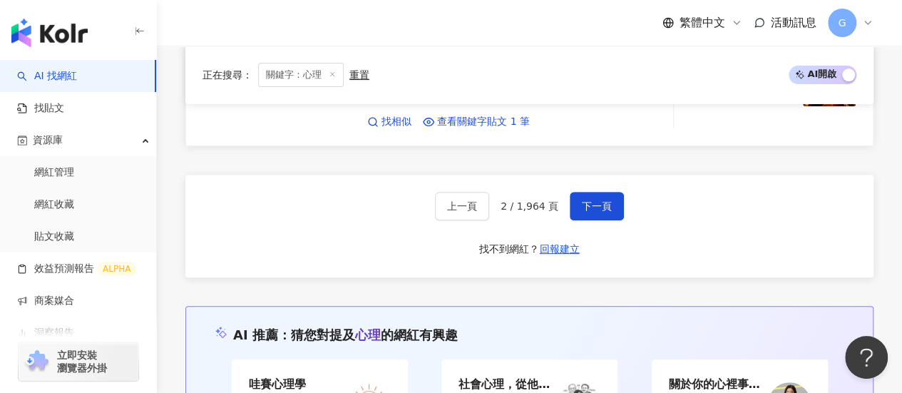
scroll to position [2746, 0]
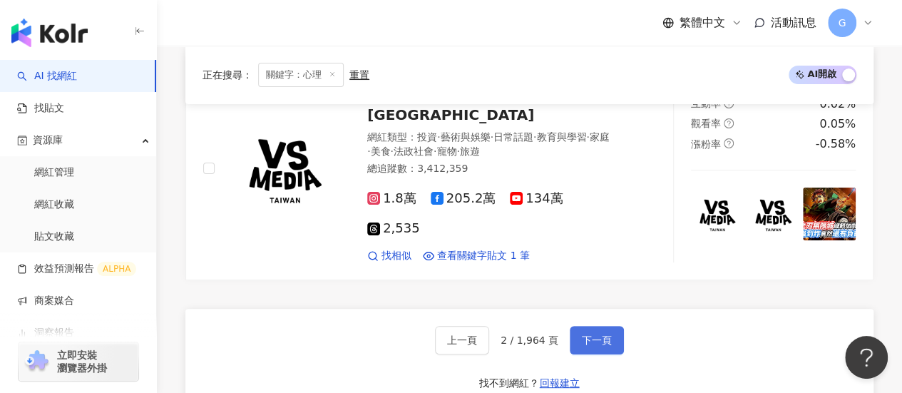
click at [574, 326] on button "下一頁" at bounding box center [597, 340] width 54 height 29
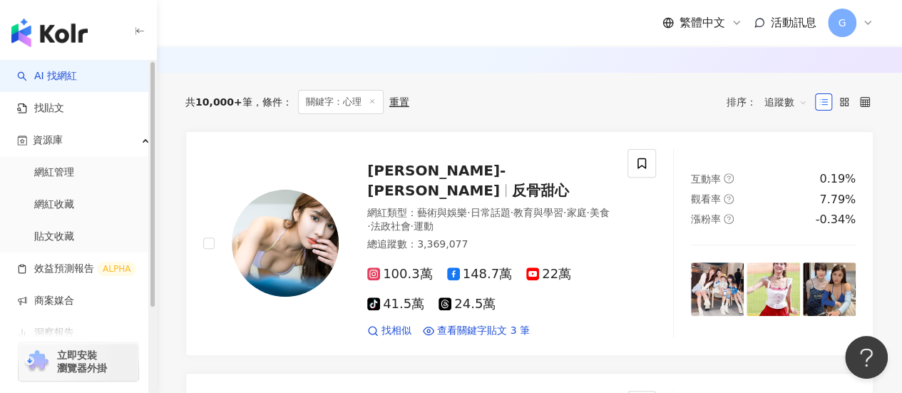
scroll to position [174, 0]
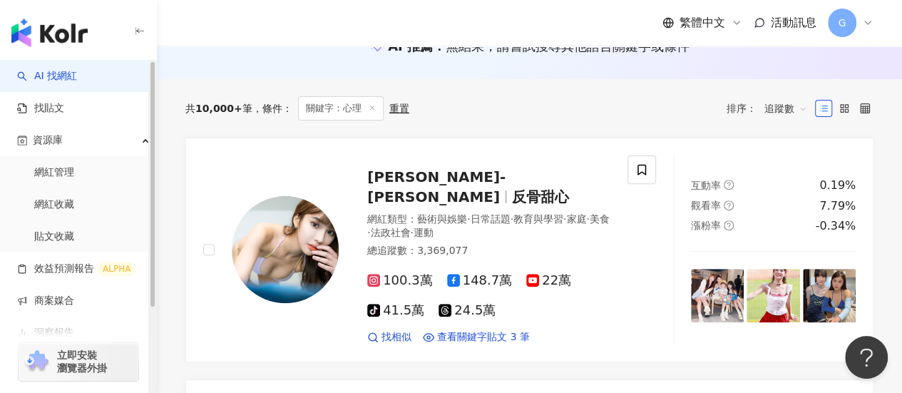
click at [73, 71] on link "AI 找網紅" at bounding box center [47, 76] width 60 height 14
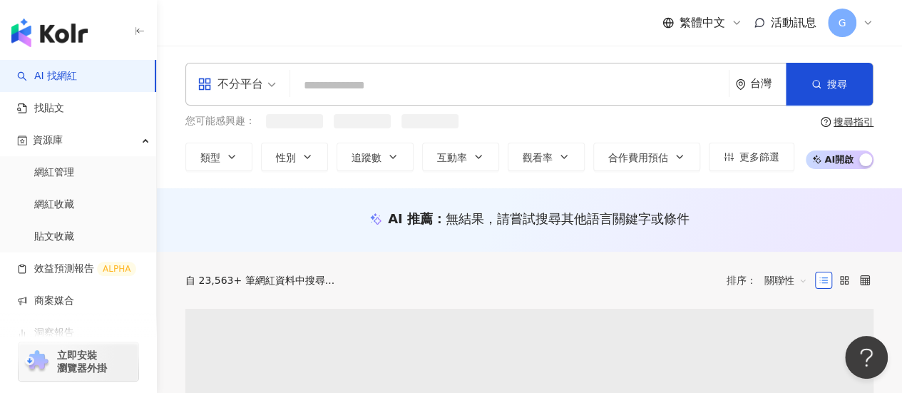
click at [329, 86] on input "search" at bounding box center [509, 85] width 427 height 27
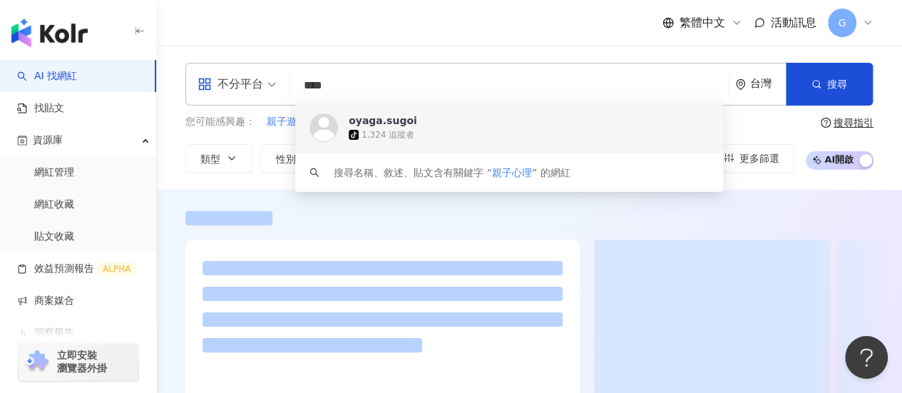
type input "****"
click at [379, 41] on div "繁體中文 活動訊息 G" at bounding box center [529, 23] width 688 height 46
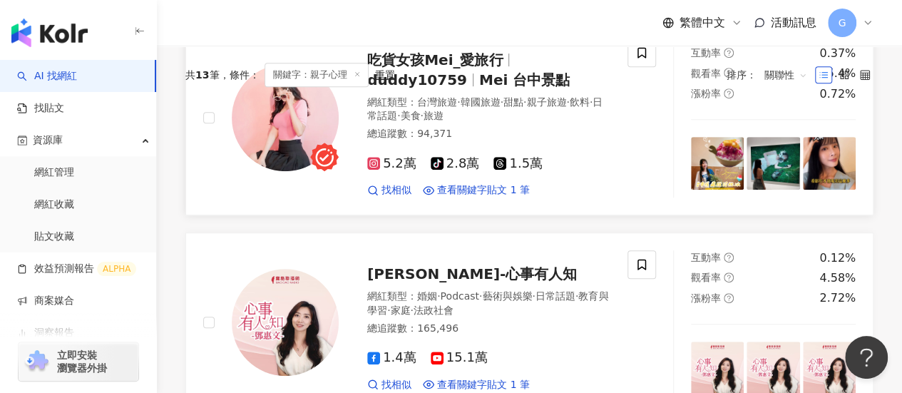
scroll to position [143, 0]
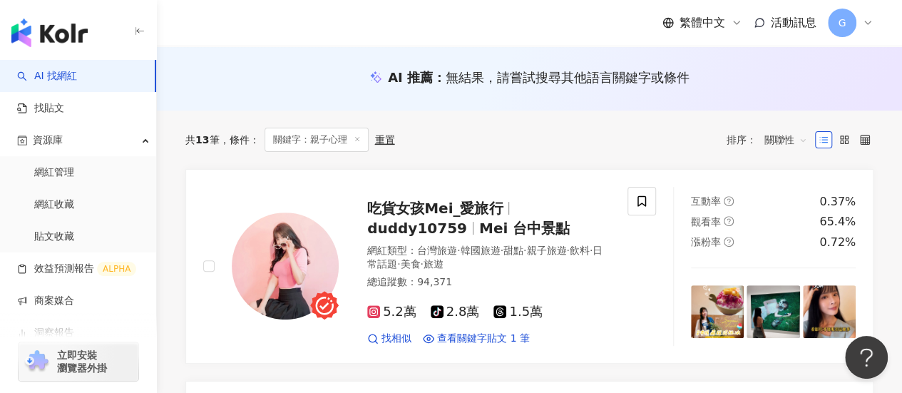
click at [776, 132] on span "關聯性" at bounding box center [785, 139] width 43 height 23
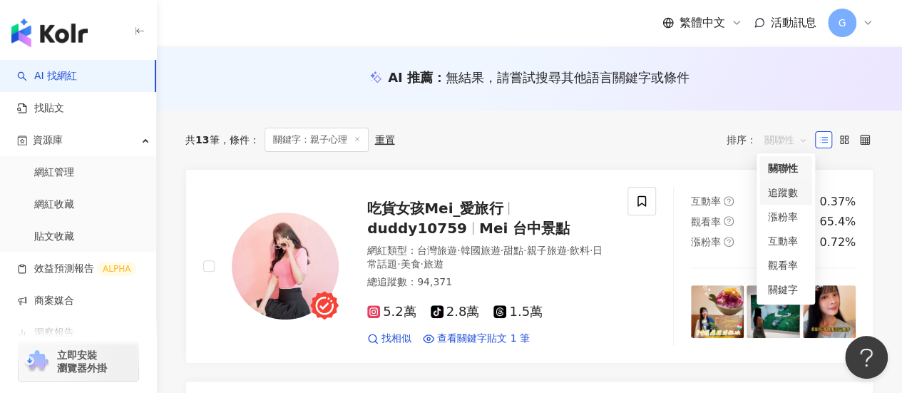
click at [780, 186] on div "追蹤數" at bounding box center [786, 193] width 36 height 16
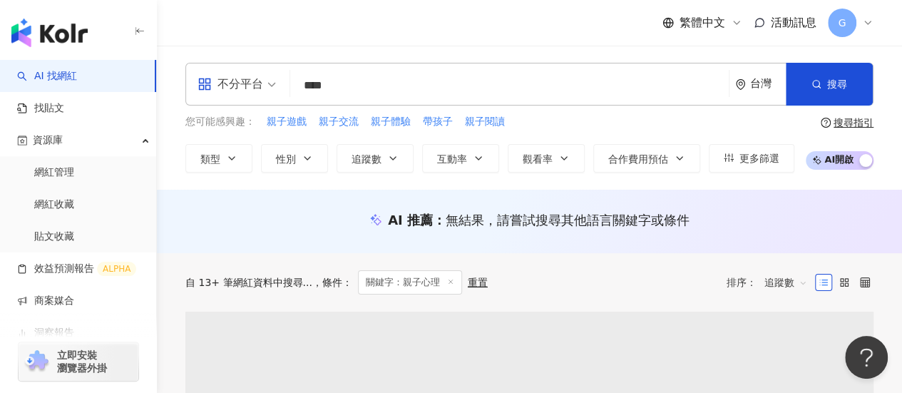
scroll to position [285, 0]
